Goal: Obtain resource: Download file/media

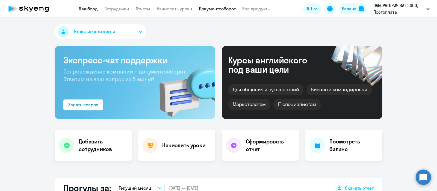
click at [212, 7] on link "Документооборот" at bounding box center [217, 8] width 37 height 5
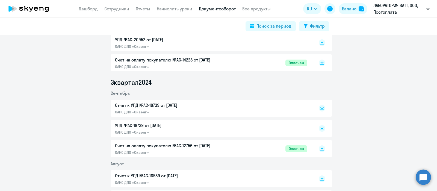
scroll to position [924, 0]
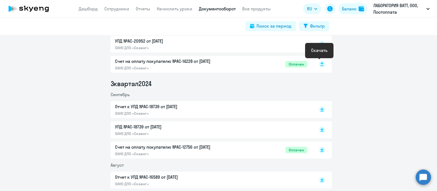
click at [320, 65] on rect at bounding box center [322, 64] width 7 height 7
click at [243, 63] on div "Счет на оплату покупателю №AC-14228 от [DATE] ОАНО ДПО «Скаенг» Оплачен" at bounding box center [211, 64] width 192 height 13
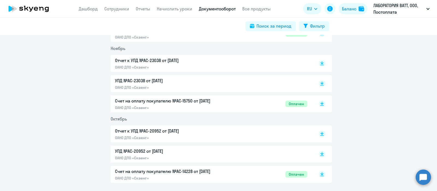
scroll to position [813, 0]
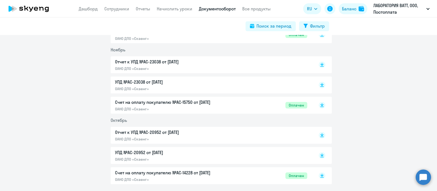
click at [200, 106] on div "Счет на оплату покупателю №AC-15750 от [DATE] ОАНО ДПО «Скаенг»" at bounding box center [172, 105] width 115 height 13
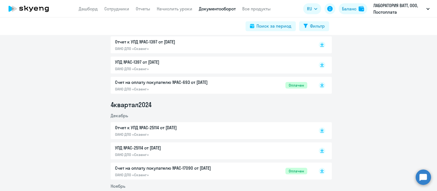
scroll to position [677, 0]
click at [201, 171] on div "Счет на оплату покупателю №AC-17090 от [DATE] ОАНО ДПО «Скаенг»" at bounding box center [172, 171] width 115 height 13
click at [213, 86] on div "Счет на оплату покупателю №AC-693 от [DATE] ОАНО ДПО «Скаенг»" at bounding box center [172, 85] width 115 height 13
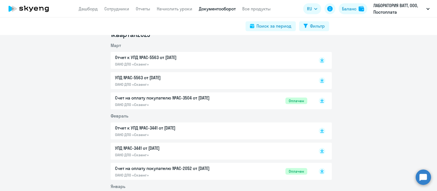
scroll to position [523, 0]
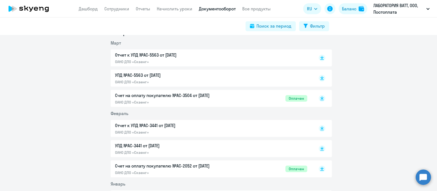
click at [186, 166] on p "Счет на оплату покупателю №AC-2052 от [DATE]" at bounding box center [172, 165] width 115 height 7
click at [196, 96] on p "Счет на оплату покупателю №AC-3504 от [DATE]" at bounding box center [172, 95] width 115 height 7
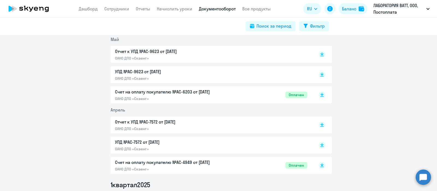
scroll to position [370, 0]
click at [196, 160] on p "Счет на оплату покупателю №AC-4949 от [DATE]" at bounding box center [172, 162] width 115 height 7
click at [195, 97] on p "ОАНО ДПО «Скаенг»" at bounding box center [172, 98] width 115 height 5
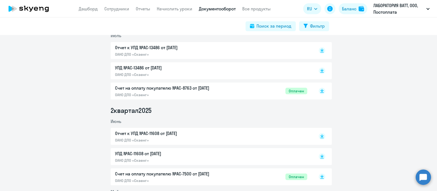
scroll to position [217, 0]
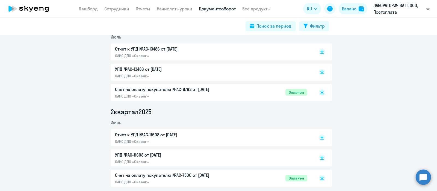
click at [189, 174] on p "Счет на оплату покупателю №AC-7500 от [DATE]" at bounding box center [172, 175] width 115 height 7
click at [219, 94] on p "ОАНО ДПО «Скаенг»" at bounding box center [172, 96] width 115 height 5
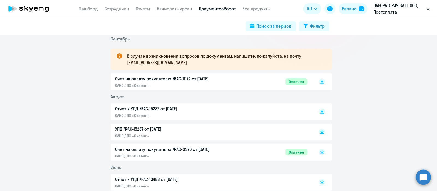
scroll to position [84, 0]
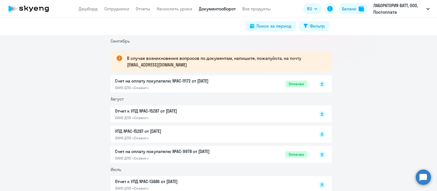
click at [208, 150] on p "Счет на оплату покупателю №AC-9978 от [DATE]" at bounding box center [172, 151] width 115 height 7
click at [231, 79] on div "Счет на оплату покупателю №AC-11172 от [DATE] ОАНО ДПО «Скаенг» Оплачен" at bounding box center [211, 84] width 192 height 13
click at [341, 8] on div "Баланс" at bounding box center [348, 8] width 15 height 7
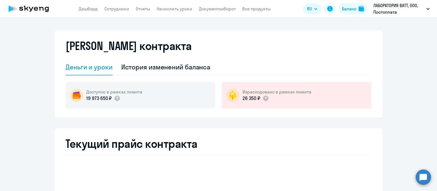
select select "english_adult_not_native_speaker"
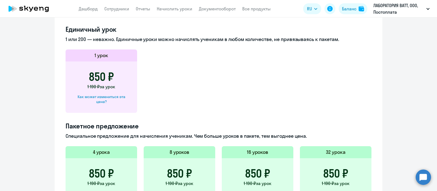
scroll to position [176, 0]
